Goal: Task Accomplishment & Management: Complete application form

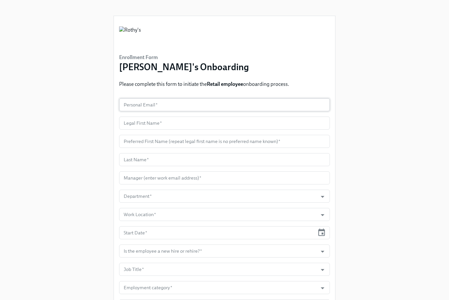
click at [175, 104] on input "text" at bounding box center [224, 104] width 211 height 13
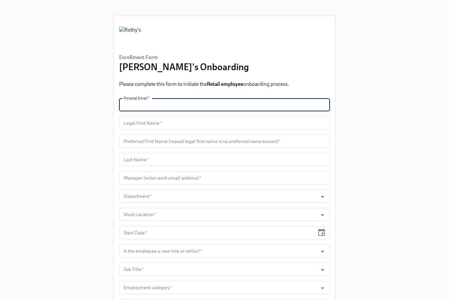
paste input "[EMAIL_ADDRESS][DOMAIN_NAME]"
type input "[EMAIL_ADDRESS][DOMAIN_NAME]"
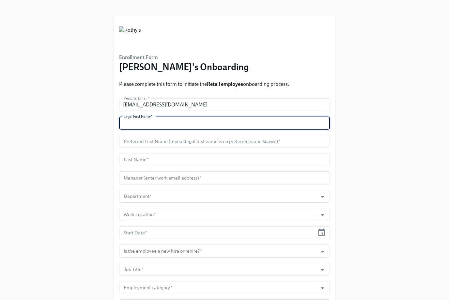
click at [152, 122] on input "text" at bounding box center [224, 123] width 211 height 13
paste input "Tristyn"
type input "Tristyn"
click at [152, 143] on input "text" at bounding box center [224, 141] width 211 height 13
paste input "Tristyn"
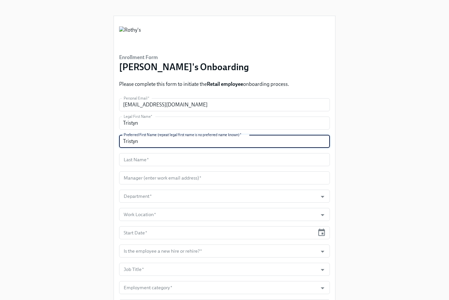
type input "Tristyn"
click at [144, 163] on input "text" at bounding box center [224, 159] width 211 height 13
paste input "[PERSON_NAME]"
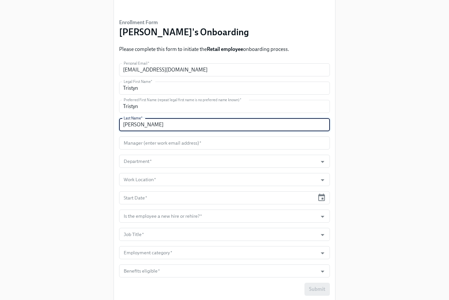
scroll to position [36, 0]
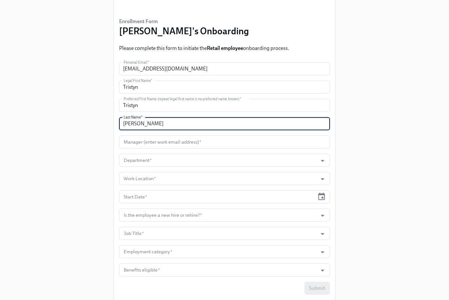
type input "[PERSON_NAME]"
click at [150, 143] on input "text" at bounding box center [224, 142] width 211 height 13
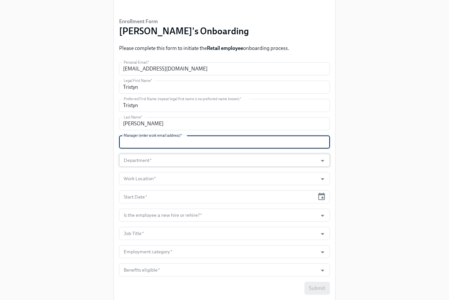
paste input "[EMAIL_ADDRESS][DOMAIN_NAME]"
type input "[EMAIL_ADDRESS][DOMAIN_NAME]"
click at [166, 161] on input "Department   *" at bounding box center [218, 160] width 192 height 13
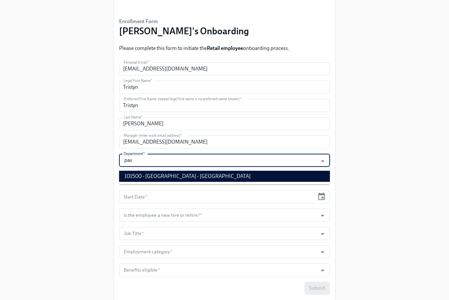
click at [168, 175] on li "101500 - [GEOGRAPHIC_DATA] - [GEOGRAPHIC_DATA]" at bounding box center [224, 176] width 211 height 11
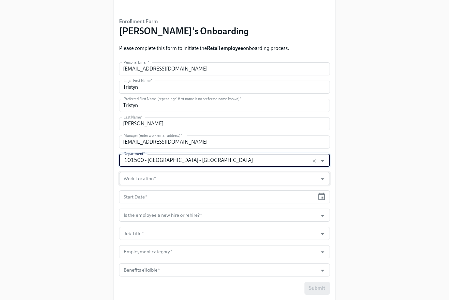
type input "101500 - [GEOGRAPHIC_DATA] - [GEOGRAPHIC_DATA]"
click at [163, 175] on input "Work Location   *" at bounding box center [218, 178] width 192 height 13
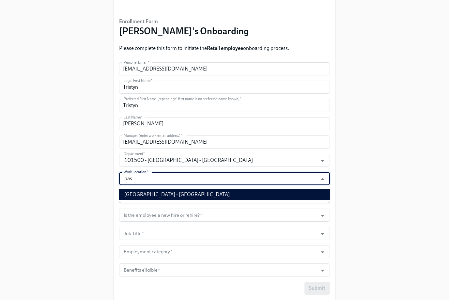
click at [172, 194] on li "[GEOGRAPHIC_DATA] - [GEOGRAPHIC_DATA]" at bounding box center [224, 194] width 211 height 11
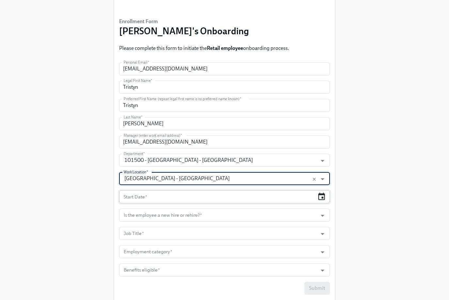
type input "[GEOGRAPHIC_DATA] - [GEOGRAPHIC_DATA]"
click at [321, 195] on icon "button" at bounding box center [321, 197] width 7 height 8
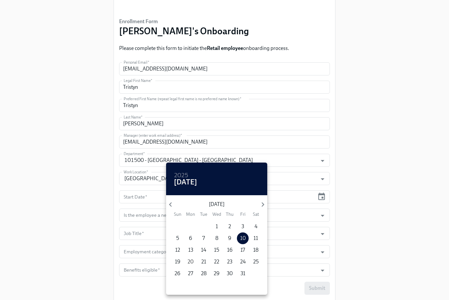
click at [190, 263] on p "20" at bounding box center [191, 261] width 6 height 7
type input "[DATE]"
click at [328, 212] on div at bounding box center [224, 150] width 449 height 300
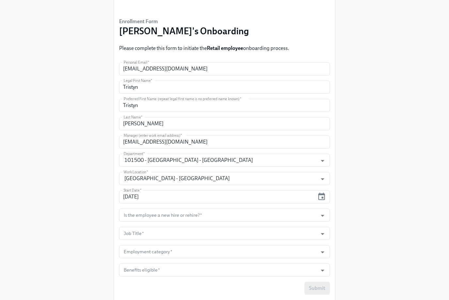
click at [305, 211] on input "Is the employee a new hire or rehire?   *" at bounding box center [218, 215] width 192 height 13
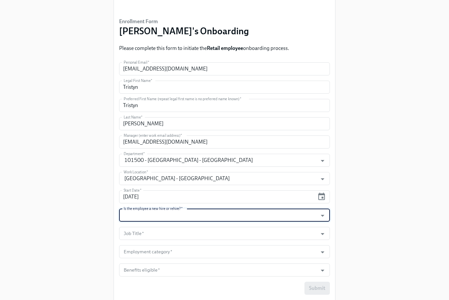
click at [292, 221] on input "Is the employee a new hire or rehire?   *" at bounding box center [218, 215] width 192 height 13
click at [313, 217] on div at bounding box center [319, 216] width 17 height 10
click at [325, 217] on icon "Open" at bounding box center [322, 215] width 9 height 9
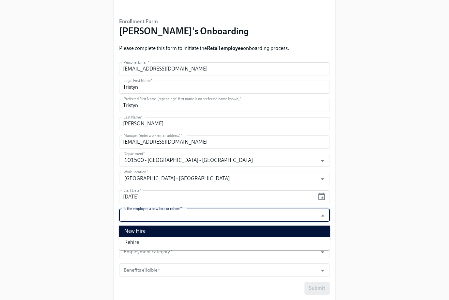
drag, startPoint x: 317, startPoint y: 231, endPoint x: 305, endPoint y: 233, distance: 11.5
click at [316, 232] on li "New Hire" at bounding box center [224, 231] width 211 height 11
type input "New Hire"
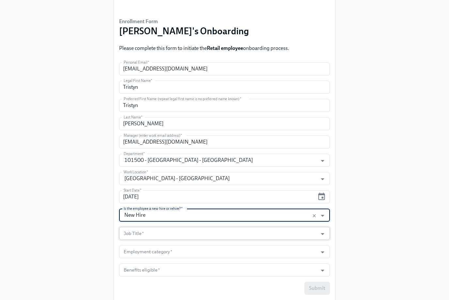
click at [303, 233] on input "Job Title   *" at bounding box center [218, 233] width 192 height 13
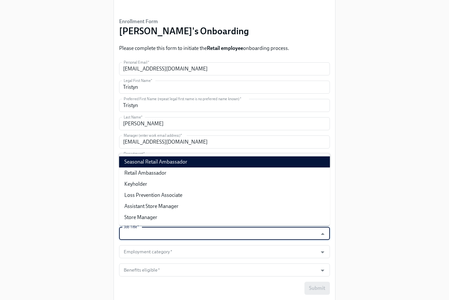
click at [294, 161] on li "Seasonal Retail Ambassador" at bounding box center [224, 161] width 211 height 11
type input "Seasonal Retail Ambassador"
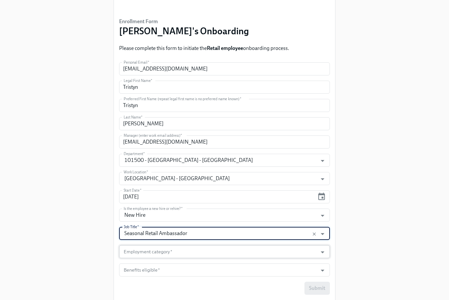
click at [253, 253] on input "Employment category   *" at bounding box center [218, 251] width 192 height 13
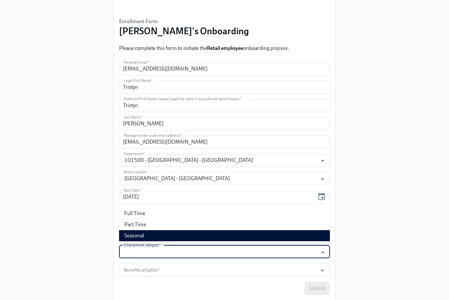
click at [244, 231] on li "Seasonal" at bounding box center [224, 235] width 211 height 11
type input "Seasonal"
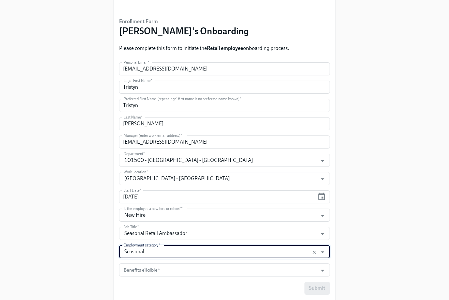
click at [243, 263] on form "Personal Email   * [EMAIL_ADDRESS][DOMAIN_NAME] Personal Email * Legal First Na…" at bounding box center [224, 178] width 211 height 232
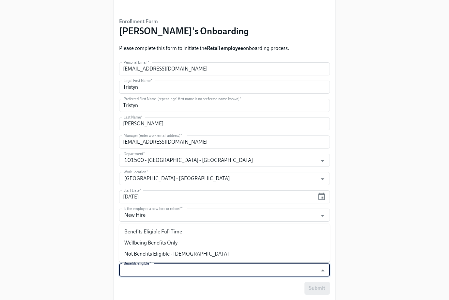
click at [240, 268] on input "Benefits eligible   *" at bounding box center [218, 269] width 192 height 13
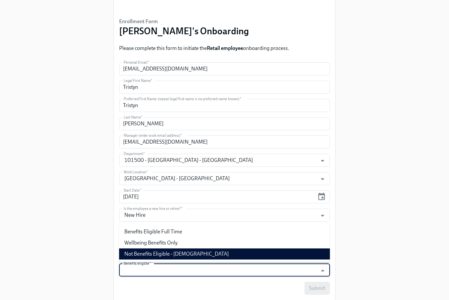
click at [219, 252] on li "Not Benefits Eligible - [DEMOGRAPHIC_DATA]" at bounding box center [224, 253] width 211 height 11
type input "Not Benefits Eligible - [DEMOGRAPHIC_DATA]"
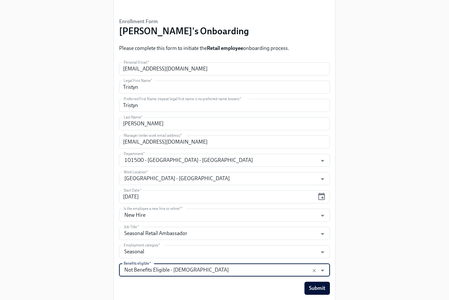
scroll to position [57, 0]
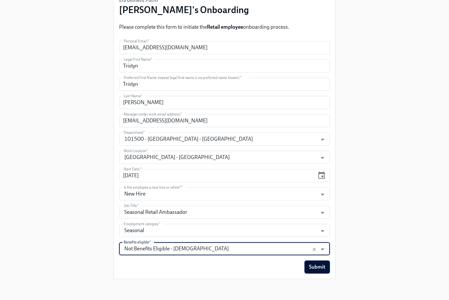
click at [311, 269] on span "Submit" at bounding box center [317, 267] width 16 height 7
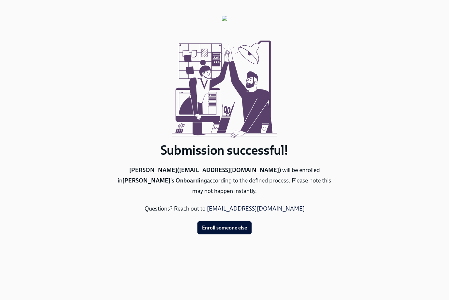
scroll to position [0, 0]
